Goal: Check status: Check status

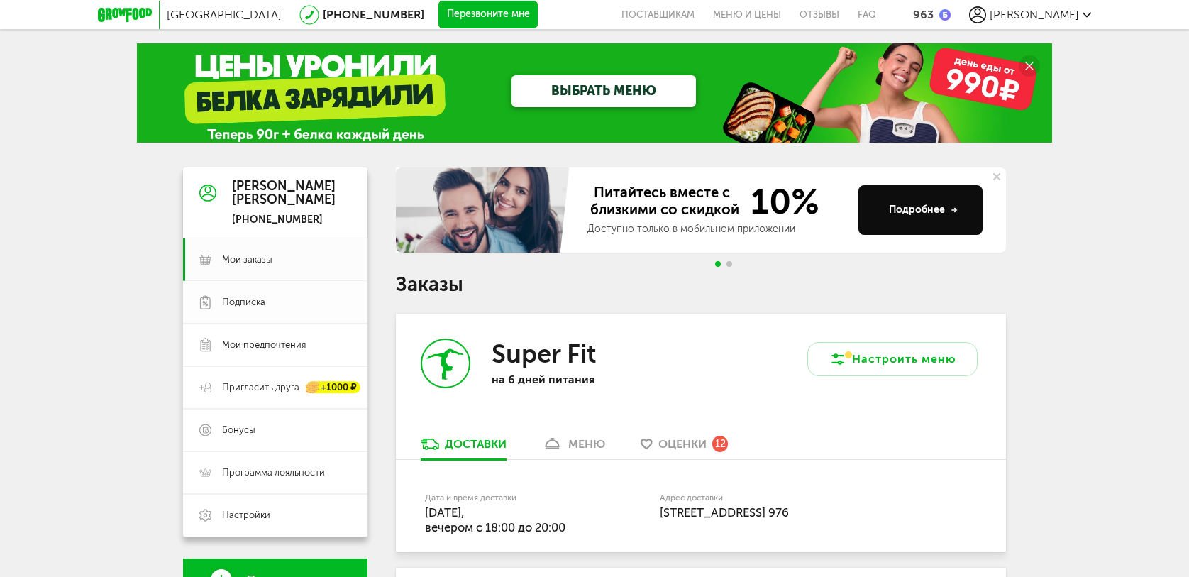
click at [250, 312] on link "Подписка" at bounding box center [275, 302] width 184 height 43
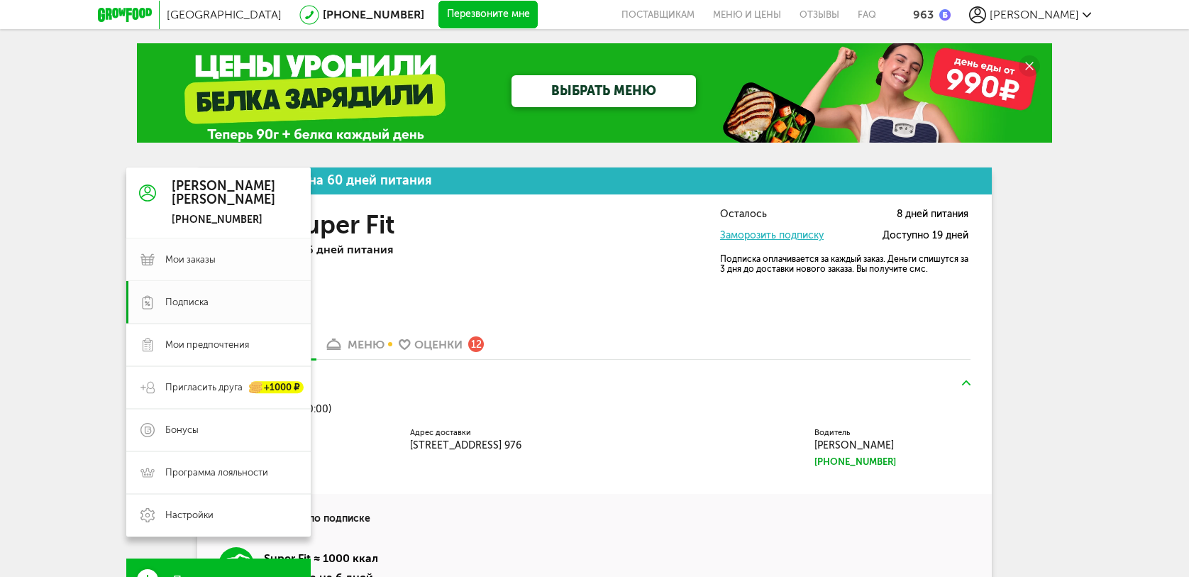
click at [182, 264] on span "Мои заказы" at bounding box center [190, 259] width 50 height 13
